Goal: Task Accomplishment & Management: Complete application form

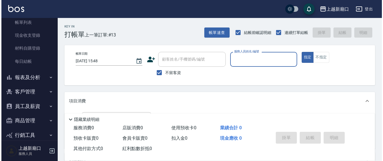
scroll to position [42, 0]
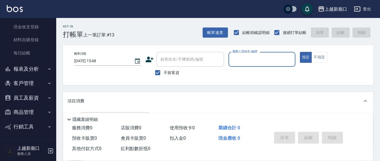
click at [27, 98] on button "員工及薪資" at bounding box center [28, 98] width 52 height 15
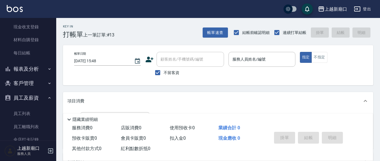
click at [25, 83] on button "客戶管理" at bounding box center [28, 83] width 52 height 15
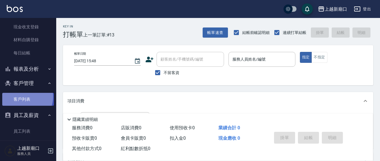
click at [23, 97] on link "客戶列表" at bounding box center [28, 99] width 52 height 13
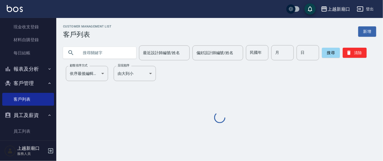
click at [83, 54] on input "text" at bounding box center [105, 52] width 53 height 15
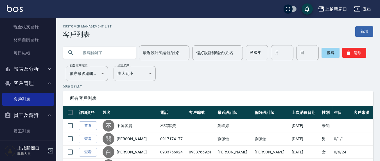
click at [89, 55] on input "text" at bounding box center [105, 52] width 53 height 15
type input "少[PERSON_NAME]"
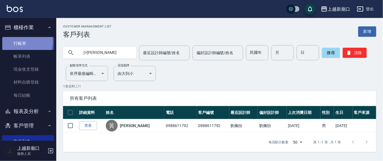
click at [16, 42] on link "打帳單" at bounding box center [28, 43] width 52 height 13
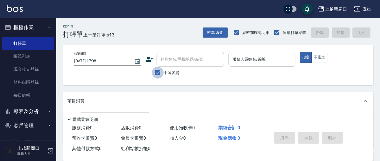
click at [154, 74] on input "不留客資" at bounding box center [158, 73] width 12 height 12
checkbox input "false"
click at [170, 62] on input "顧客姓名/手機號碼/編號" at bounding box center [186, 60] width 54 height 10
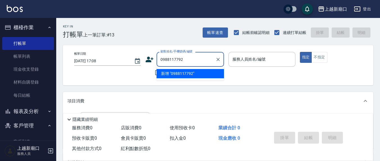
click at [198, 74] on li "新增 "0988117792"" at bounding box center [190, 73] width 67 height 9
type input "0988117792"
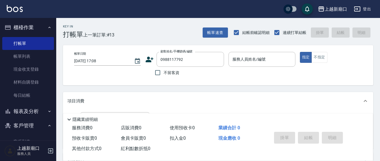
click at [152, 59] on icon at bounding box center [150, 60] width 8 height 6
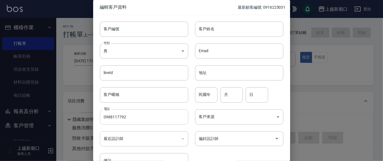
click at [129, 117] on input "0988117792" at bounding box center [144, 117] width 88 height 15
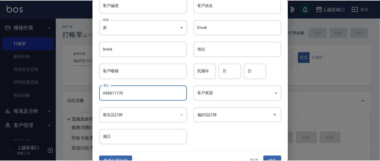
scroll to position [33, 0]
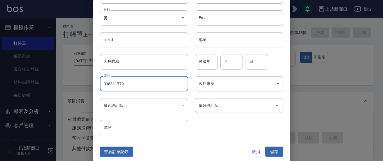
type input "098811779"
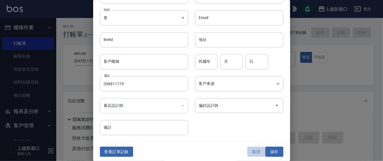
click at [252, 152] on button "取消" at bounding box center [256, 152] width 18 height 10
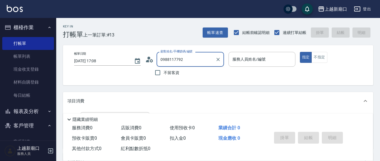
click at [188, 56] on input "0988117792" at bounding box center [186, 60] width 54 height 10
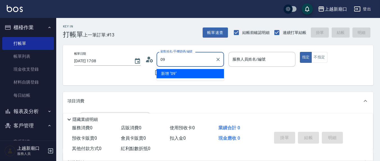
type input "0"
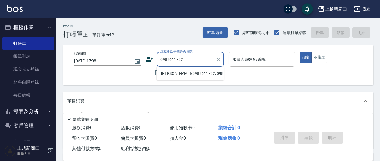
click at [180, 74] on li "[PERSON_NAME]/0988611792/0988611792" at bounding box center [190, 73] width 67 height 9
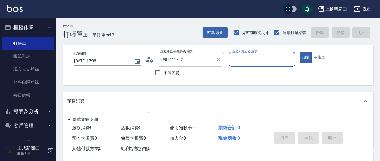
type input "[PERSON_NAME]/0988611792/0988611792"
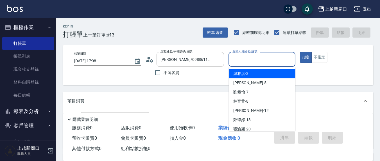
click at [259, 60] on input "服務人員姓名/編號" at bounding box center [262, 60] width 62 height 10
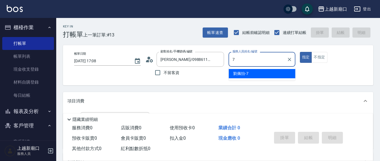
type input "[PERSON_NAME]7"
type button "true"
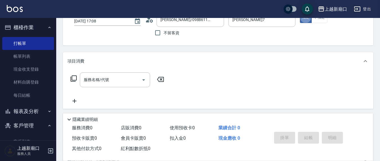
scroll to position [58, 0]
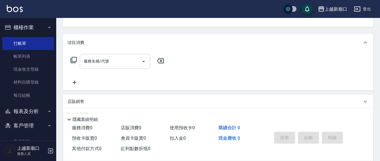
click at [123, 64] on input "服務名稱/代號" at bounding box center [110, 62] width 57 height 10
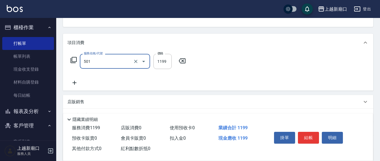
type input "染髮(501)"
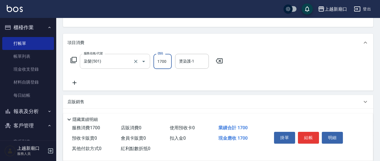
type input "1700"
type input "[PERSON_NAME]-22"
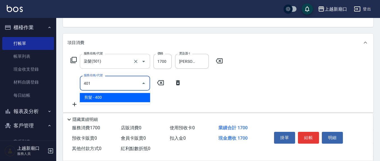
type input "剪髮(401)"
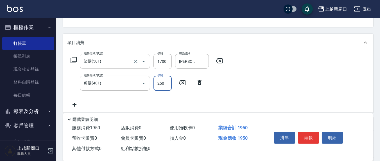
type input "250"
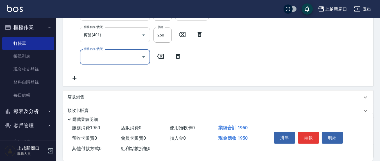
scroll to position [117, 0]
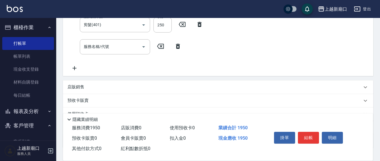
click at [90, 88] on div "店販銷售" at bounding box center [214, 87] width 295 height 6
click at [93, 110] on input "服務人員姓名/編號" at bounding box center [88, 108] width 37 height 10
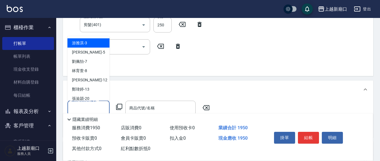
click at [236, 62] on div "服務名稱/代號 染髮(501) 服務名稱/代號 價格 1700 價格 燙染護-1 [PERSON_NAME]-22 燙染護-1 服務名稱/代號 剪髮(401)…" at bounding box center [218, 34] width 310 height 83
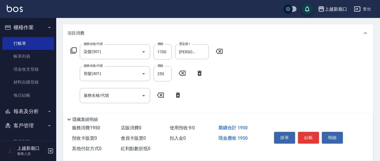
scroll to position [58, 0]
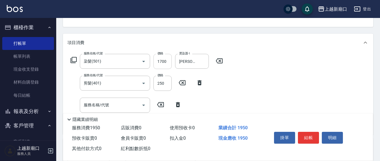
click at [169, 62] on input "1700" at bounding box center [163, 61] width 18 height 15
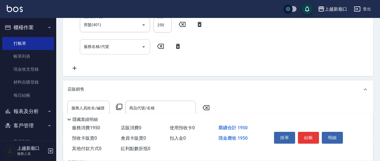
click at [131, 51] on input "服務名稱/代號" at bounding box center [110, 47] width 57 height 10
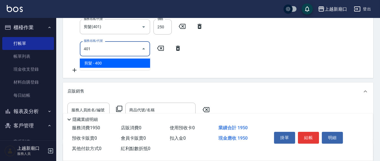
type input "剪髮(401)"
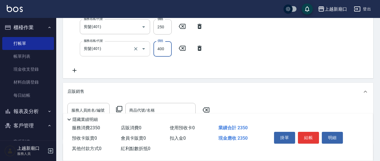
scroll to position [112, 0]
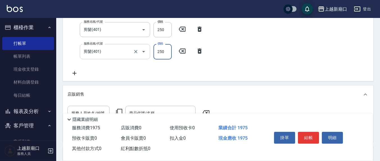
type input "250"
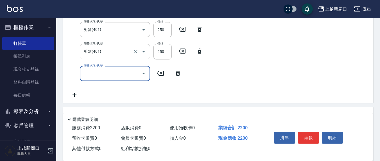
scroll to position [54, 0]
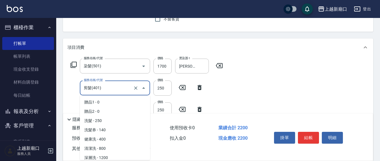
click at [125, 89] on input "剪髮(401)" at bounding box center [106, 88] width 49 height 10
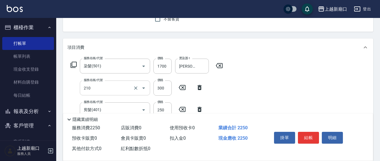
type input "歐娜洗髮精(210)"
click at [192, 86] on input "洗-1" at bounding box center [192, 88] width 29 height 10
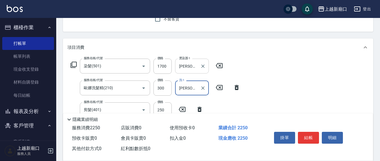
type input "[PERSON_NAME]-22"
click at [195, 65] on input "[PERSON_NAME]-22" at bounding box center [188, 66] width 20 height 10
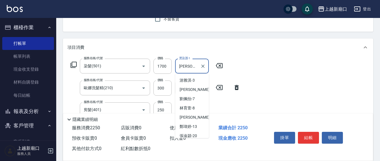
scroll to position [21, 0]
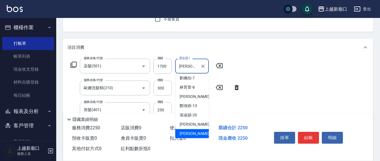
click at [196, 64] on input "[PERSON_NAME]-22" at bounding box center [188, 66] width 20 height 10
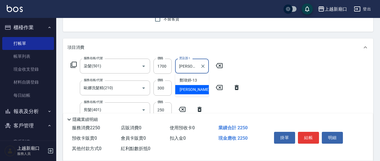
type input "鄭"
type input "[PERSON_NAME]7"
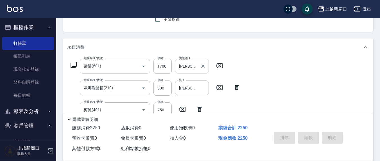
type input "[DATE] 17:11"
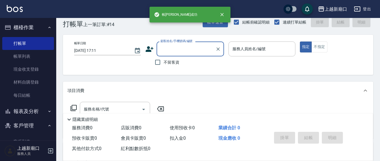
scroll to position [0, 0]
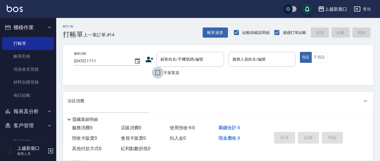
drag, startPoint x: 157, startPoint y: 73, endPoint x: 224, endPoint y: 68, distance: 66.8
click at [160, 72] on input "不留客資" at bounding box center [158, 73] width 12 height 12
checkbox input "true"
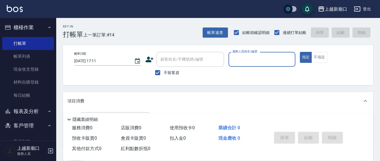
click at [242, 59] on input "服務人員姓名/編號" at bounding box center [262, 60] width 62 height 10
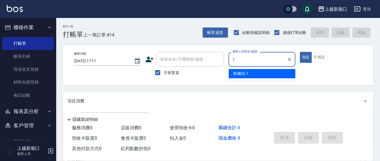
type input "[PERSON_NAME]7"
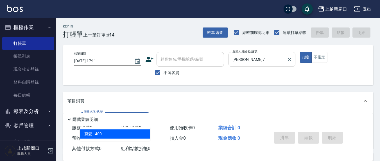
type input "剪髮(401)"
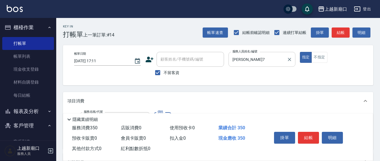
type input "350"
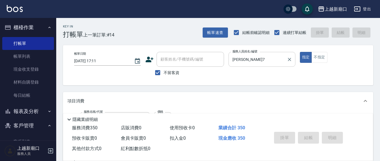
type input "[DATE] 17:16"
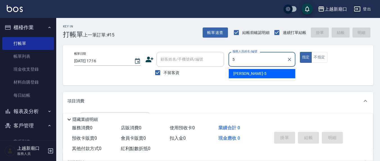
type input "[PERSON_NAME]5"
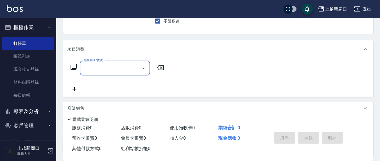
scroll to position [99, 0]
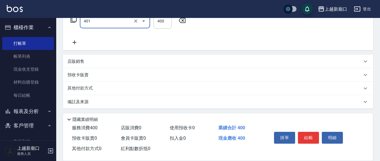
type input "剪髮(401)"
type input "350"
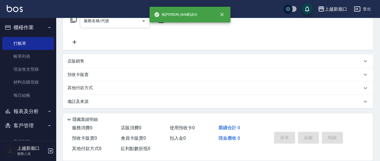
scroll to position [0, 0]
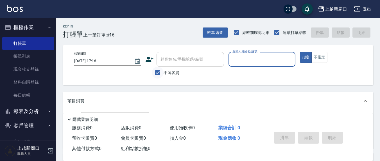
click at [156, 73] on input "不留客資" at bounding box center [158, 73] width 12 height 12
checkbox input "false"
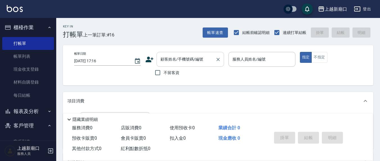
click at [177, 65] on div "顧客姓名/手機號碼/編號" at bounding box center [190, 59] width 67 height 15
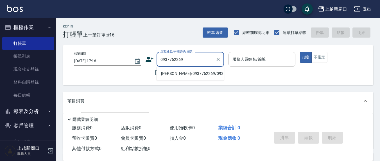
click at [177, 75] on li "[PERSON_NAME]/0937762269/0937762269" at bounding box center [190, 73] width 67 height 9
type input "[PERSON_NAME]/0937762269/0937762269"
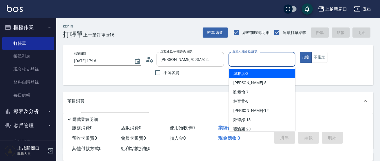
click at [251, 59] on input "服務人員姓名/編號" at bounding box center [262, 60] width 62 height 10
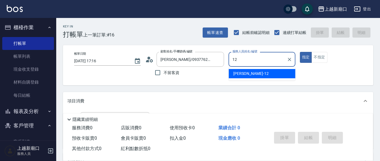
type input "[PERSON_NAME]-12"
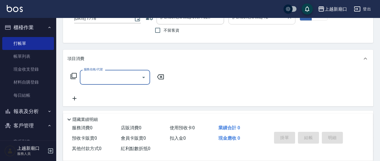
scroll to position [58, 0]
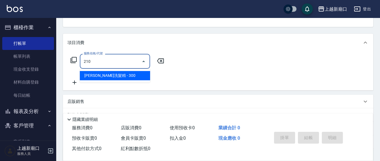
type input "歐娜洗髮精(210)"
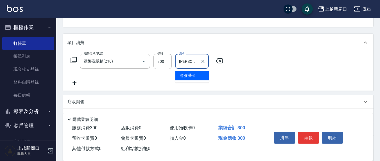
type input "[PERSON_NAME]-3"
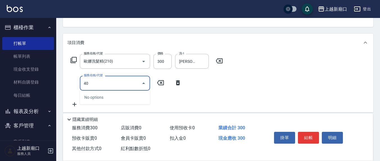
type input "4"
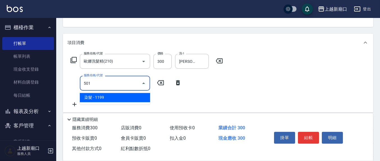
type input "染髮(501)"
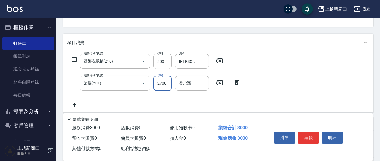
type input "2700"
type input "[PERSON_NAME]-3"
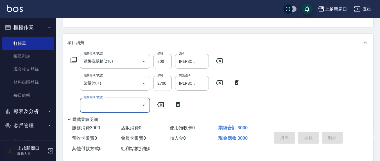
type input "[DATE] 17:17"
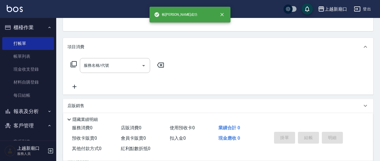
scroll to position [0, 0]
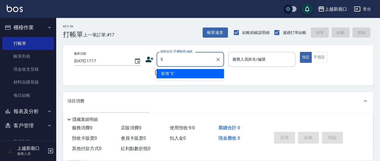
type input "5"
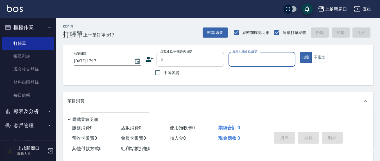
click at [300, 52] on button "指定" at bounding box center [306, 57] width 12 height 11
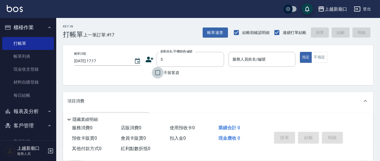
drag, startPoint x: 159, startPoint y: 74, endPoint x: 246, endPoint y: 60, distance: 88.6
click at [161, 74] on input "不留客資" at bounding box center [158, 73] width 12 height 12
checkbox input "true"
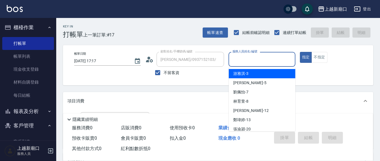
click at [246, 59] on input "服務人員姓名/編號" at bounding box center [262, 60] width 62 height 10
type input "[PERSON_NAME]/0970260669/"
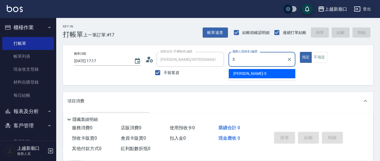
type input "[PERSON_NAME]5"
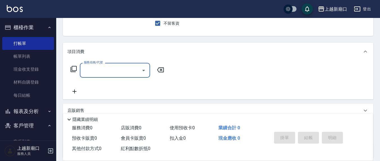
scroll to position [58, 0]
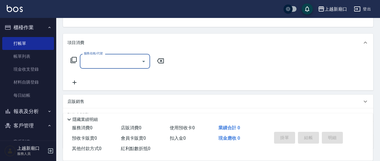
click at [111, 62] on input "服務名稱/代號" at bounding box center [110, 62] width 57 height 10
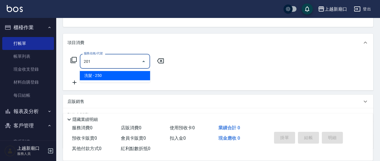
type input "洗髮(201)"
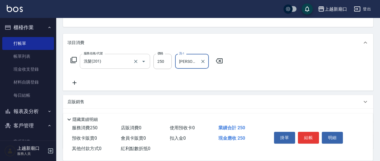
type input "[PERSON_NAME]-8"
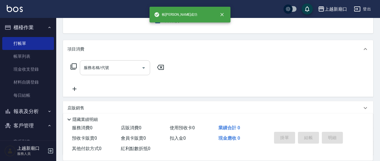
scroll to position [0, 0]
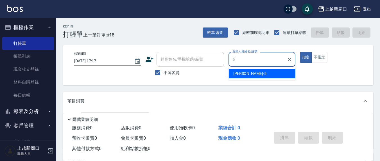
type input "[PERSON_NAME]5"
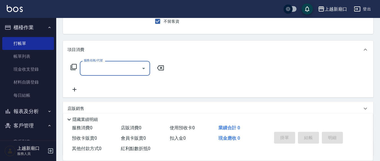
scroll to position [58, 0]
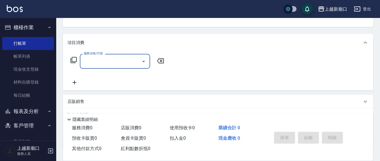
click at [109, 65] on input "服務名稱/代號" at bounding box center [110, 62] width 57 height 10
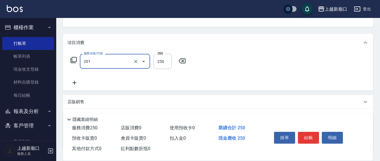
type input "洗髮(201)"
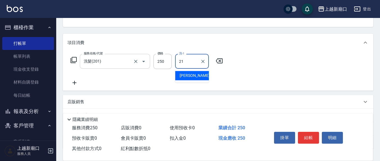
type input "[PERSON_NAME]-21"
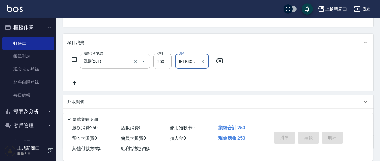
type input "[DATE] 17:18"
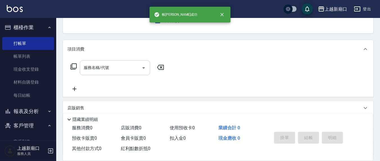
scroll to position [0, 0]
